Goal: Navigation & Orientation: Find specific page/section

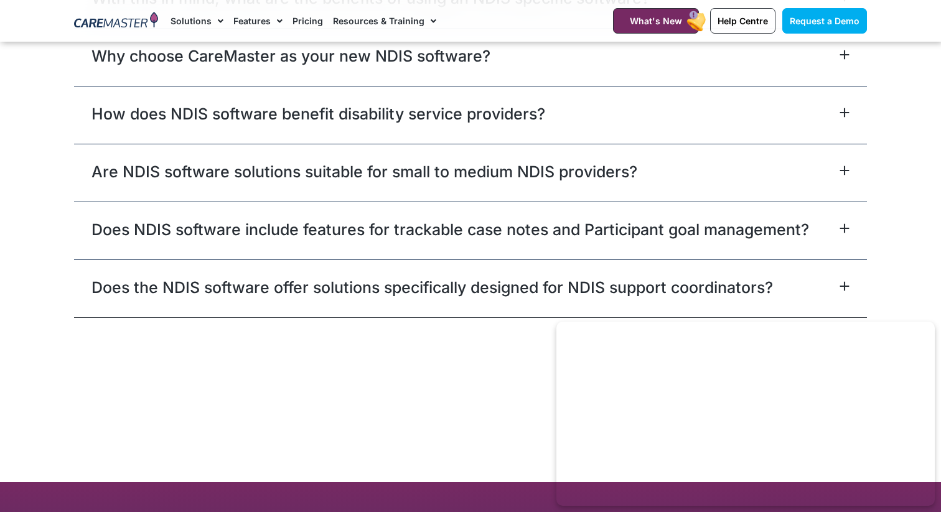
scroll to position [7985, 0]
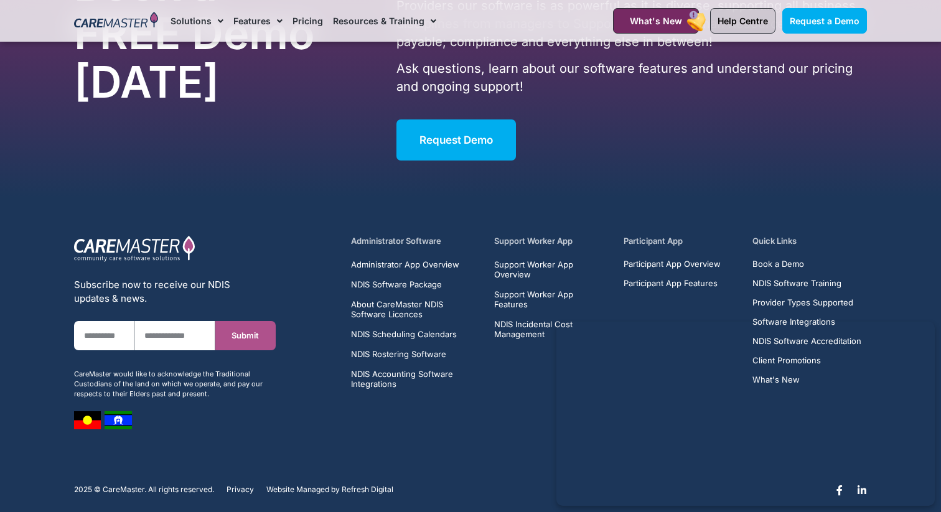
click at [745, 29] on link "Help Centre" at bounding box center [742, 21] width 65 height 26
